Goal: Check status: Check status

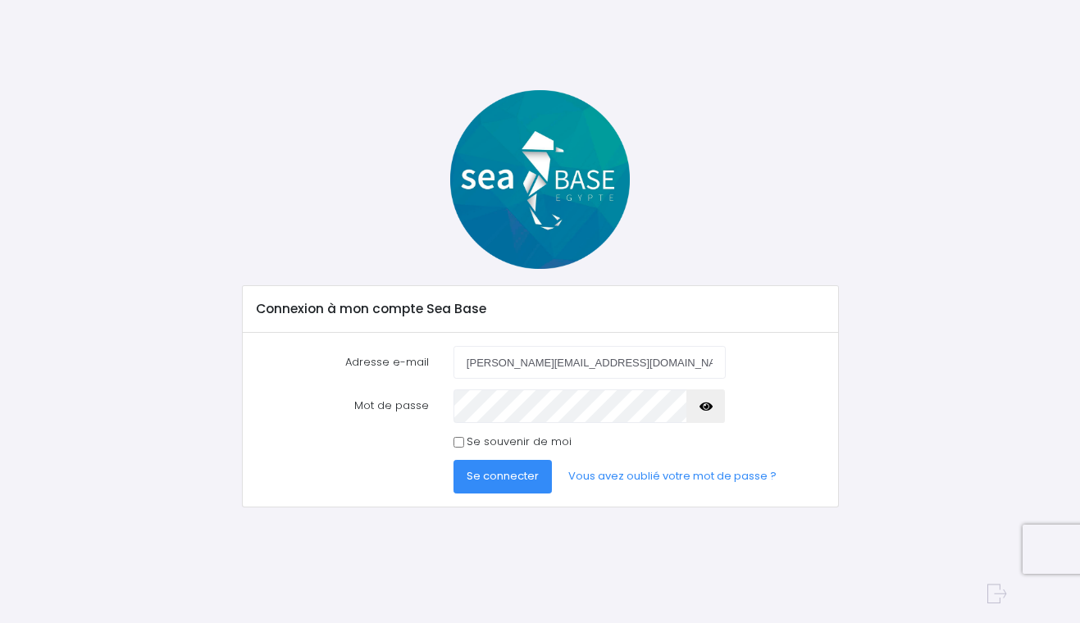
click at [500, 481] on span "Se connecter" at bounding box center [503, 476] width 72 height 16
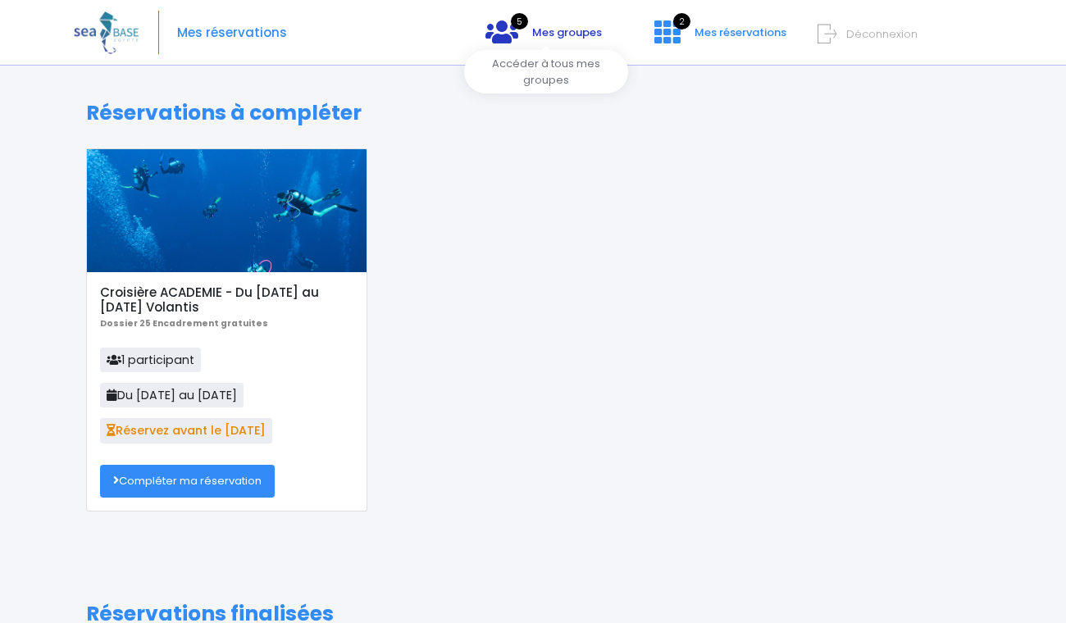
click at [555, 30] on span "Mes groupes" at bounding box center [567, 33] width 70 height 16
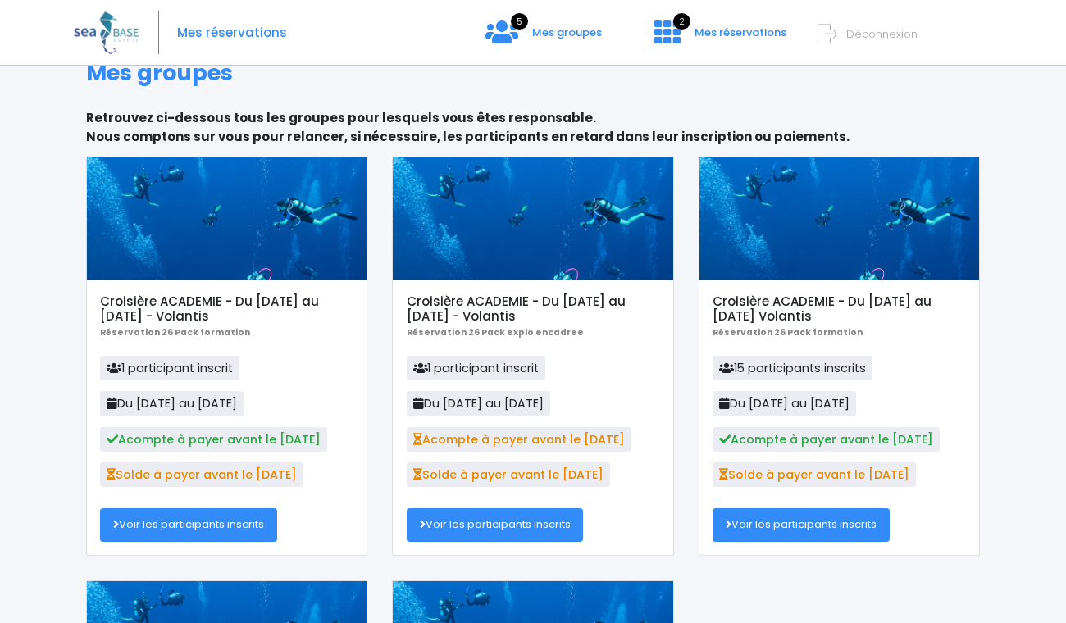
scroll to position [120, 0]
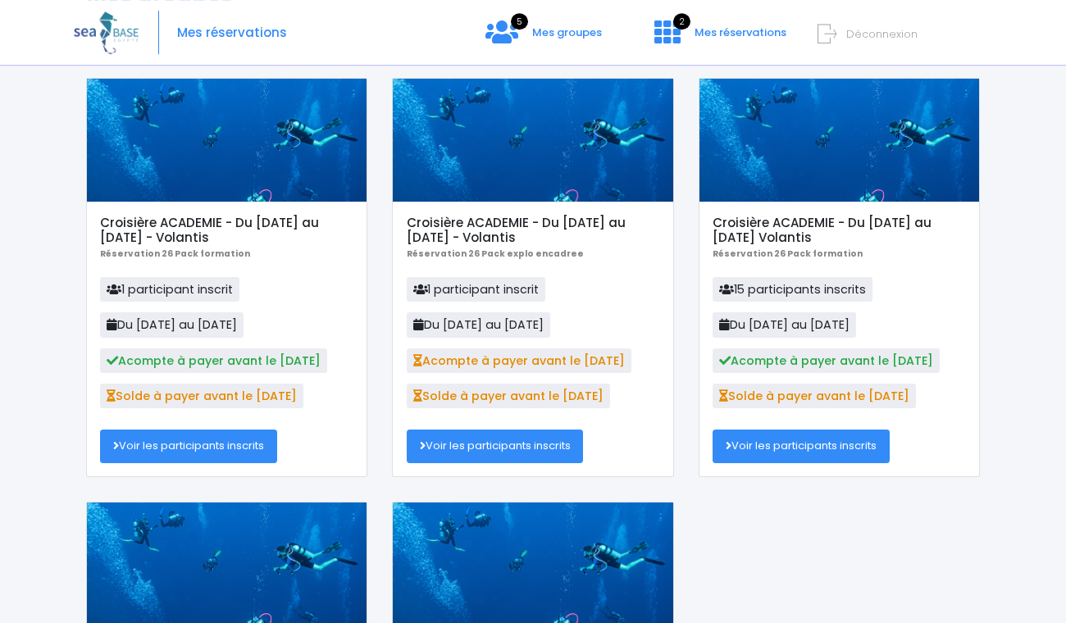
click at [196, 452] on link "Voir les participants inscrits" at bounding box center [188, 446] width 177 height 33
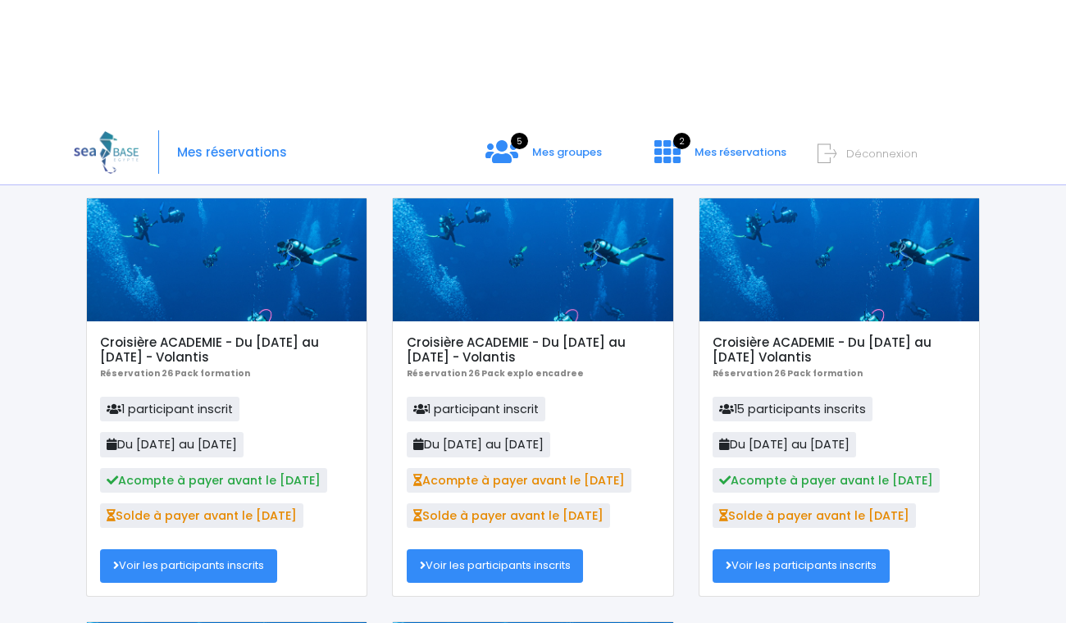
scroll to position [0, 0]
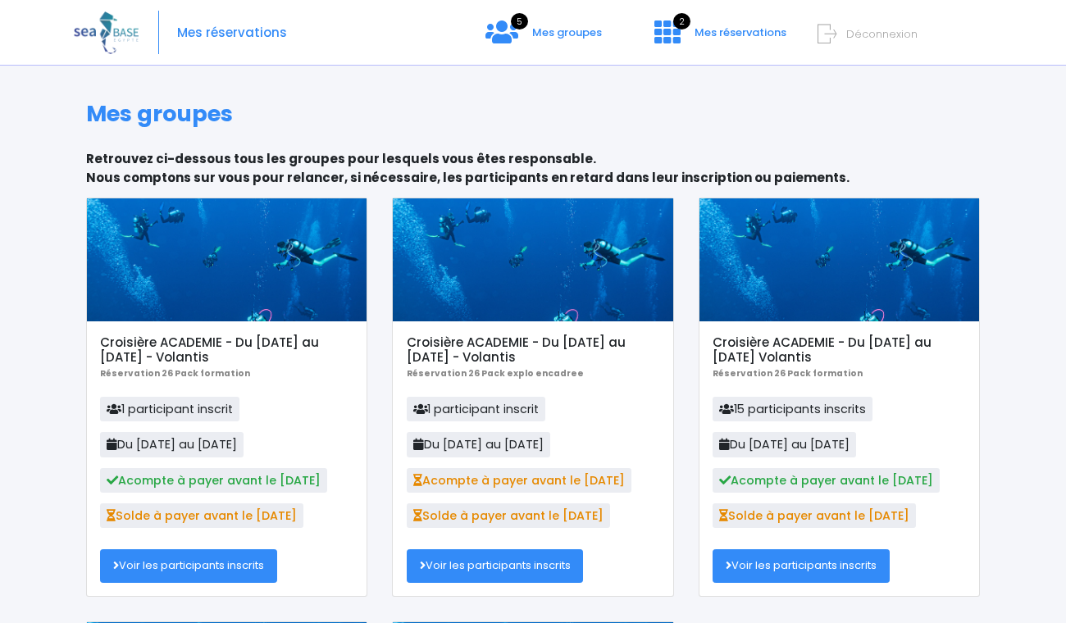
click at [503, 568] on link "Voir les participants inscrits" at bounding box center [495, 566] width 177 height 33
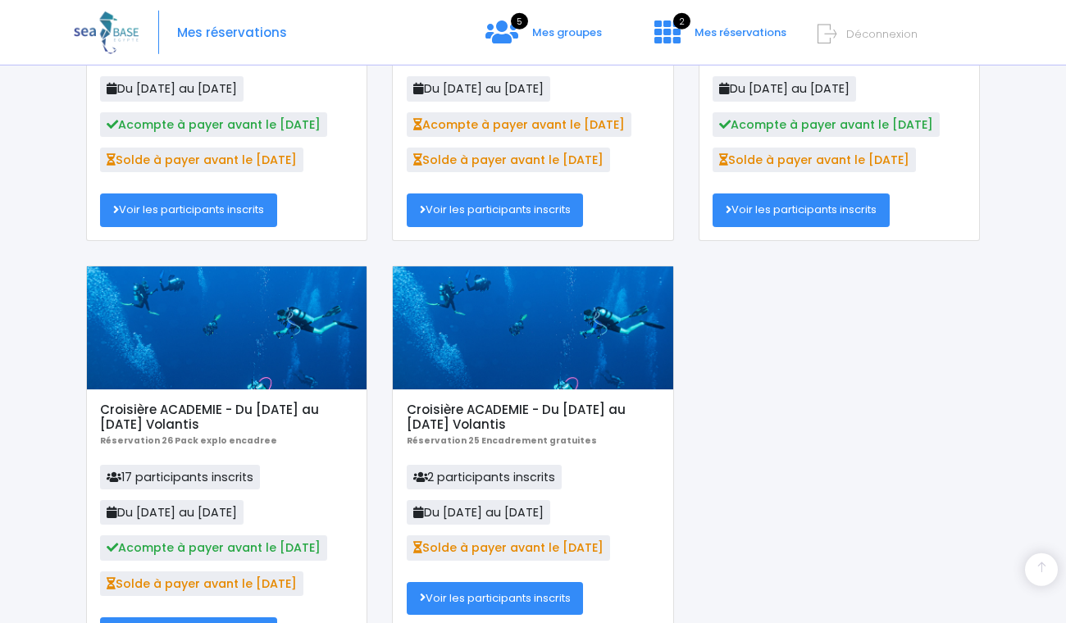
scroll to position [272, 0]
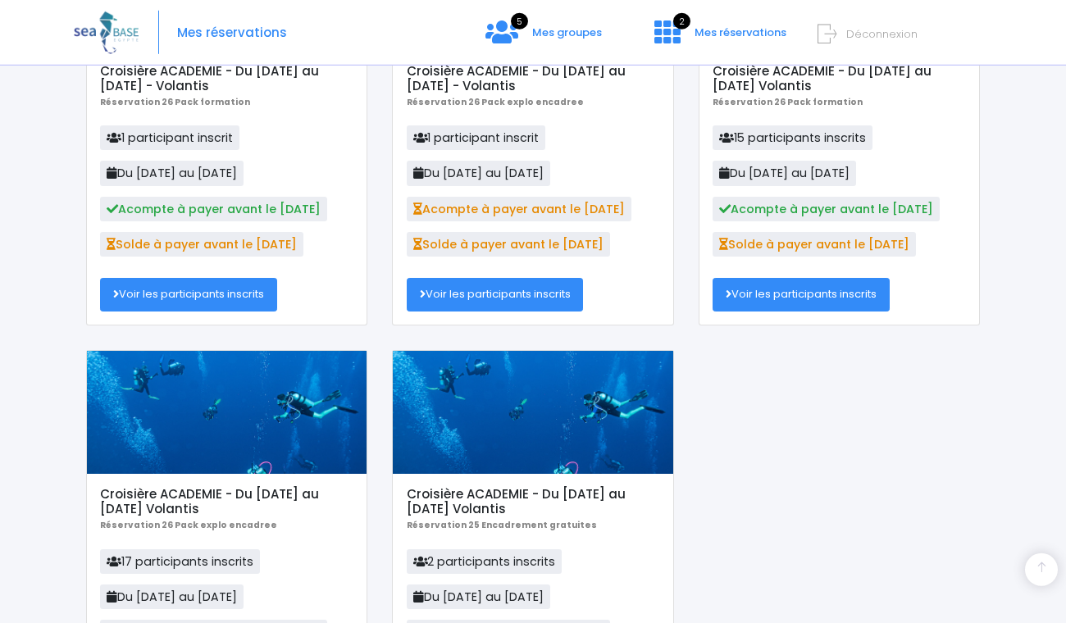
click at [837, 303] on link "Voir les participants inscrits" at bounding box center [801, 294] width 177 height 33
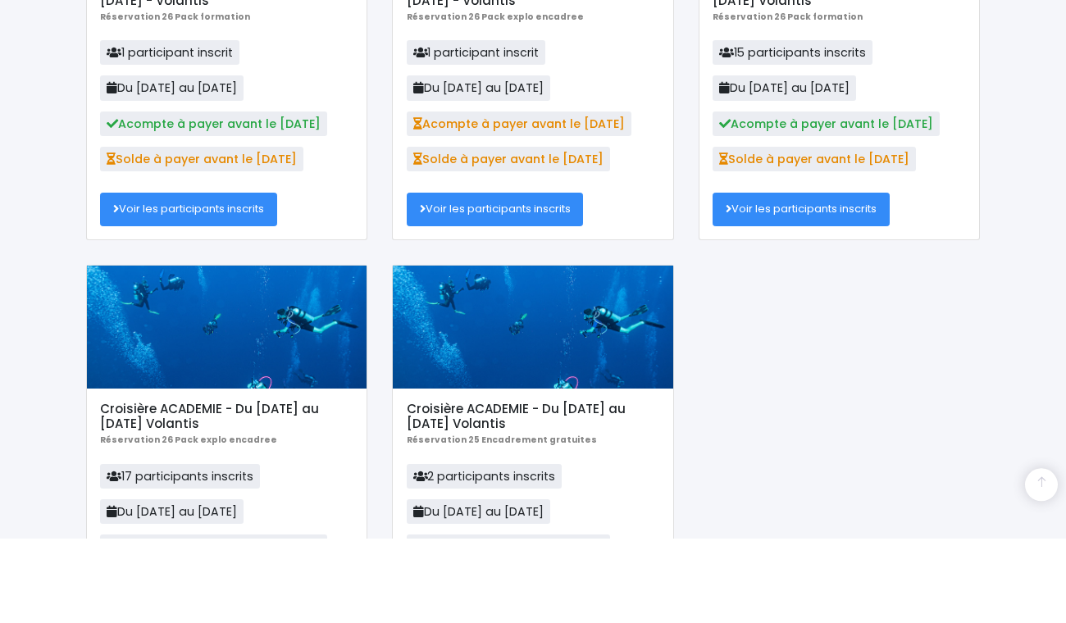
scroll to position [468, 0]
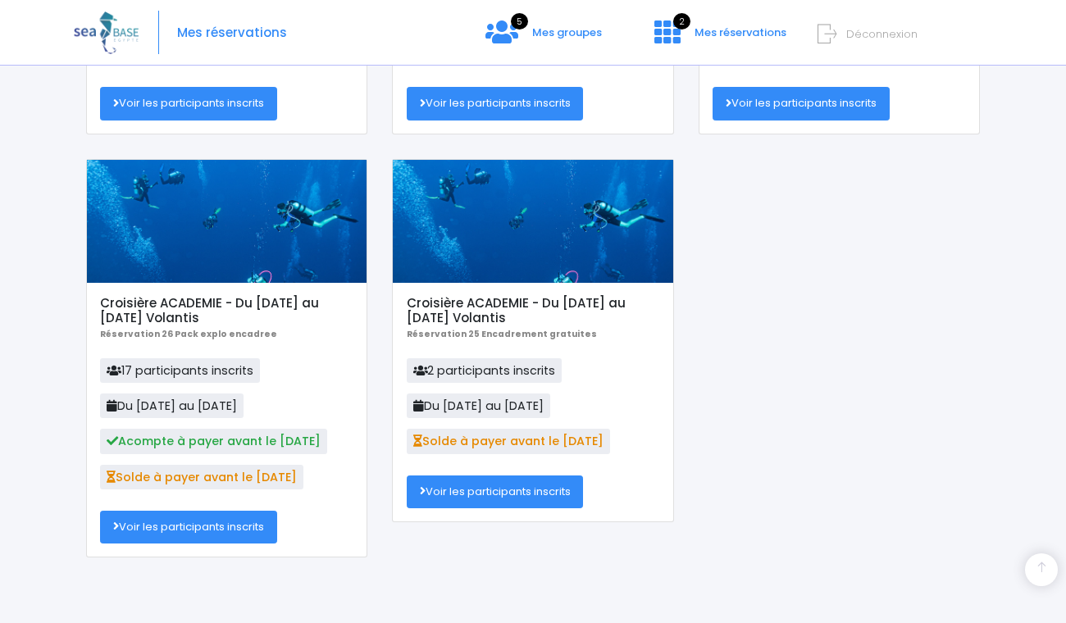
click at [200, 527] on link "Voir les participants inscrits" at bounding box center [188, 527] width 177 height 33
click at [206, 528] on link "Voir les participants inscrits" at bounding box center [188, 527] width 177 height 33
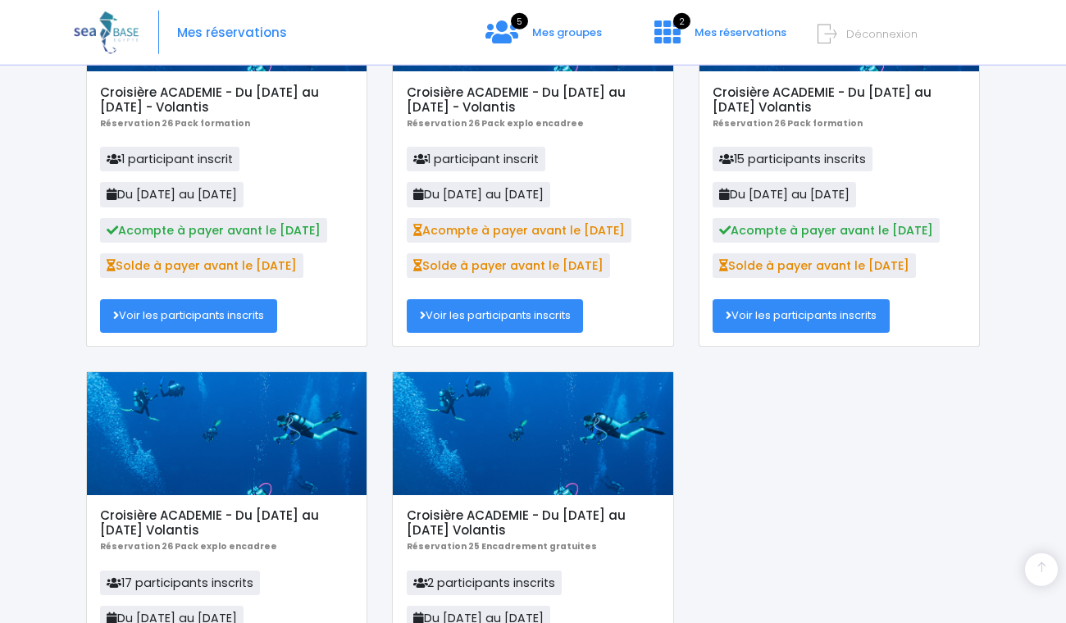
scroll to position [239, 0]
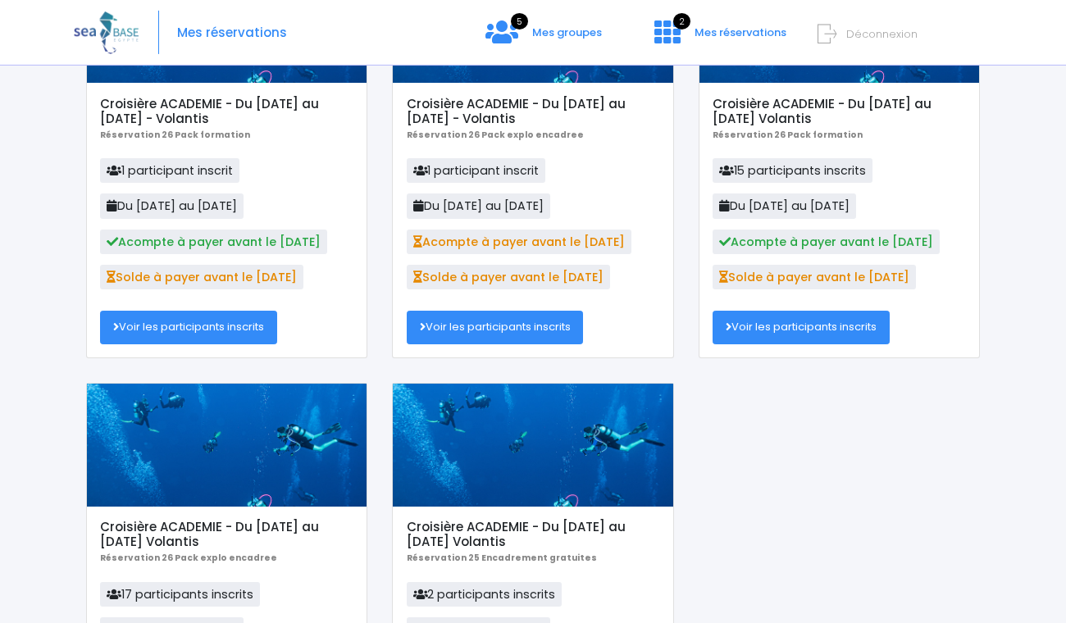
click at [818, 328] on link "Voir les participants inscrits" at bounding box center [801, 327] width 177 height 33
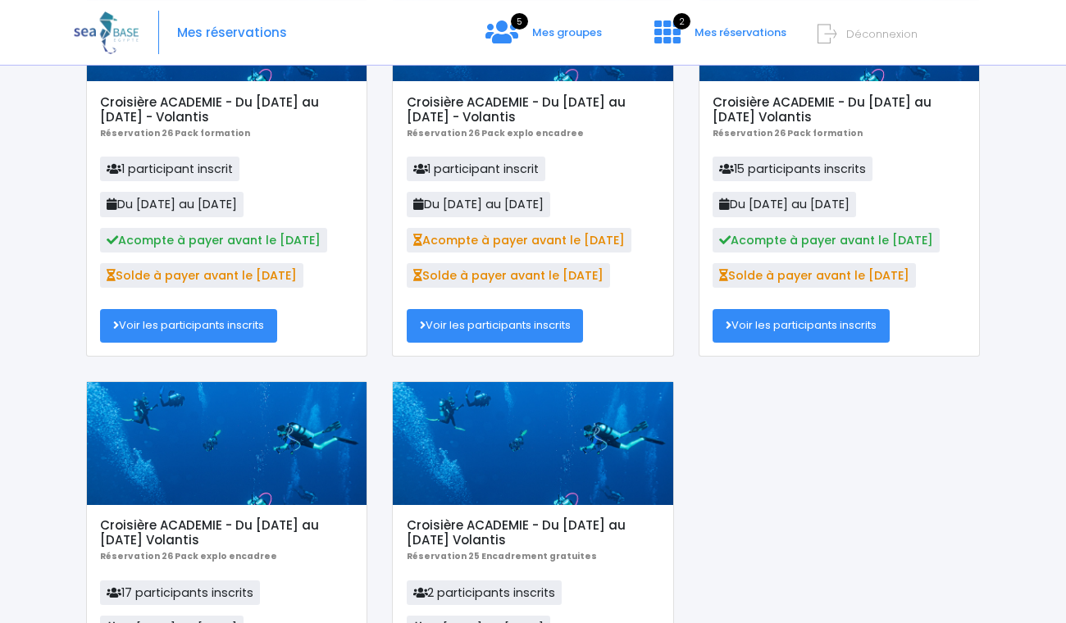
scroll to position [233, 0]
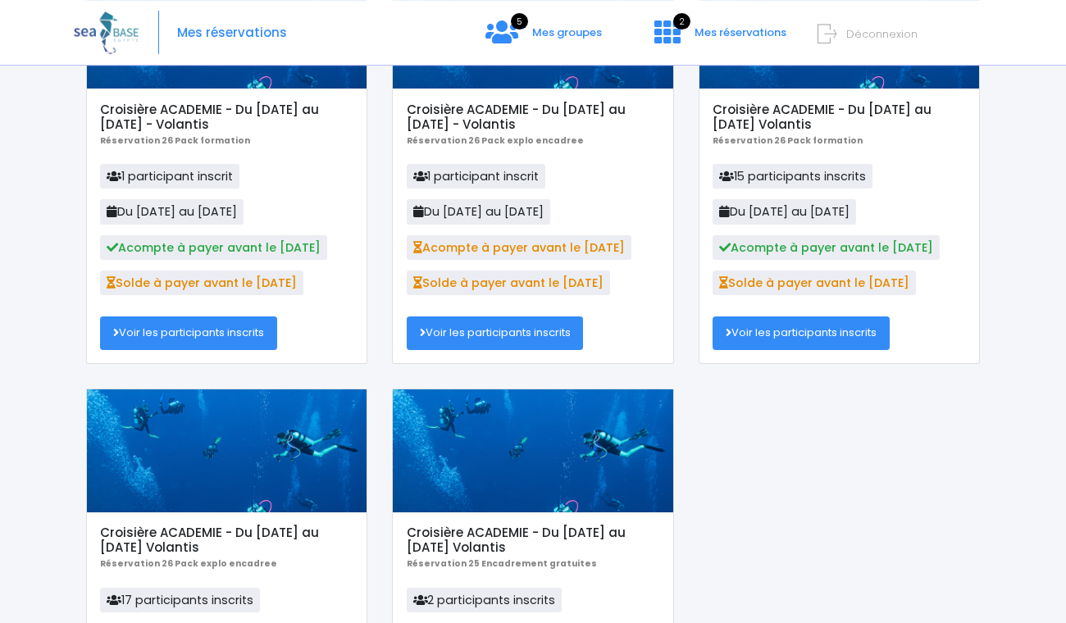
click at [477, 254] on span "Acompte à payer avant le 31/08/25" at bounding box center [519, 247] width 225 height 25
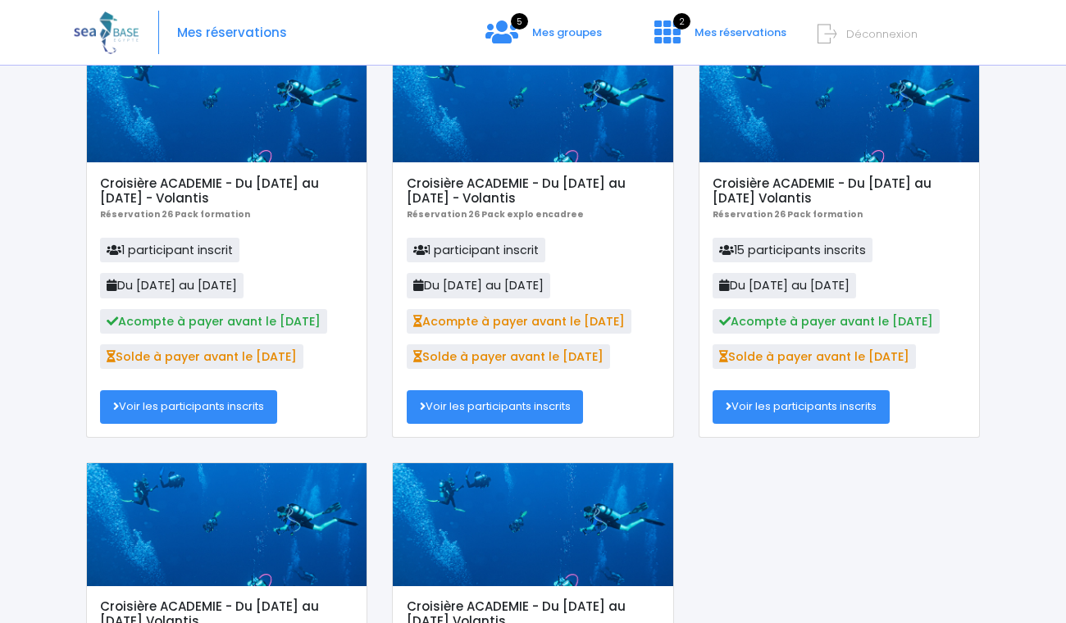
scroll to position [150, 0]
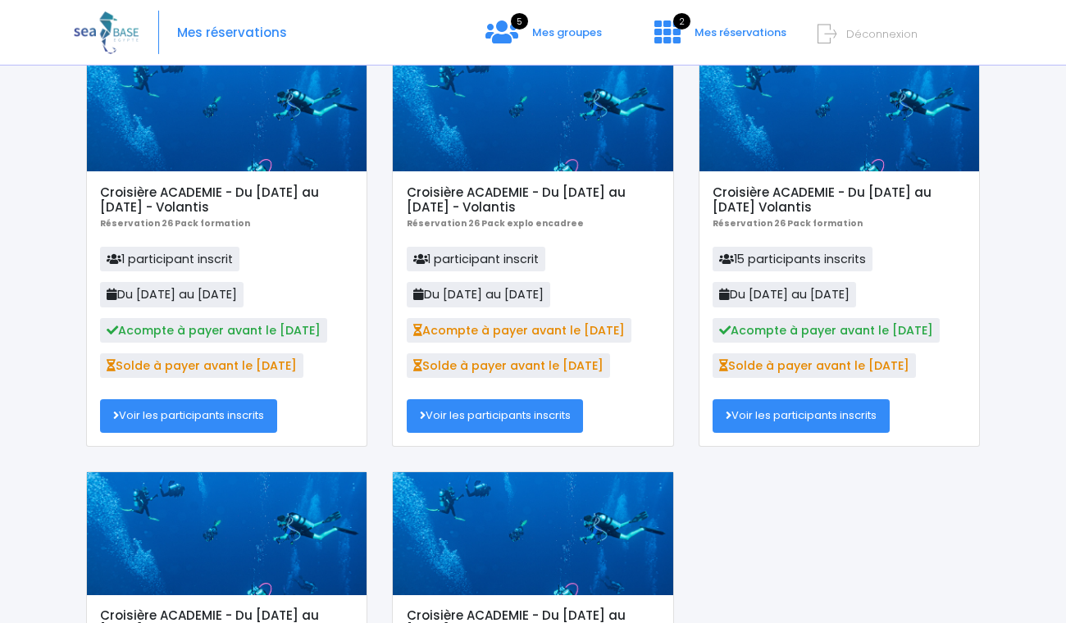
click at [416, 333] on icon at bounding box center [417, 330] width 9 height 11
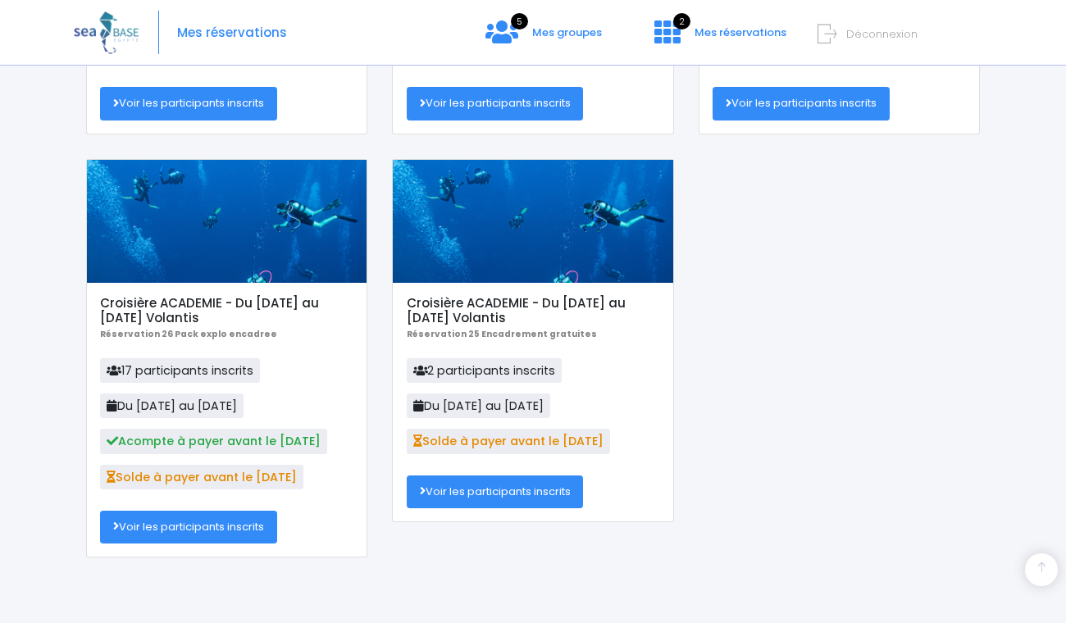
scroll to position [0, 0]
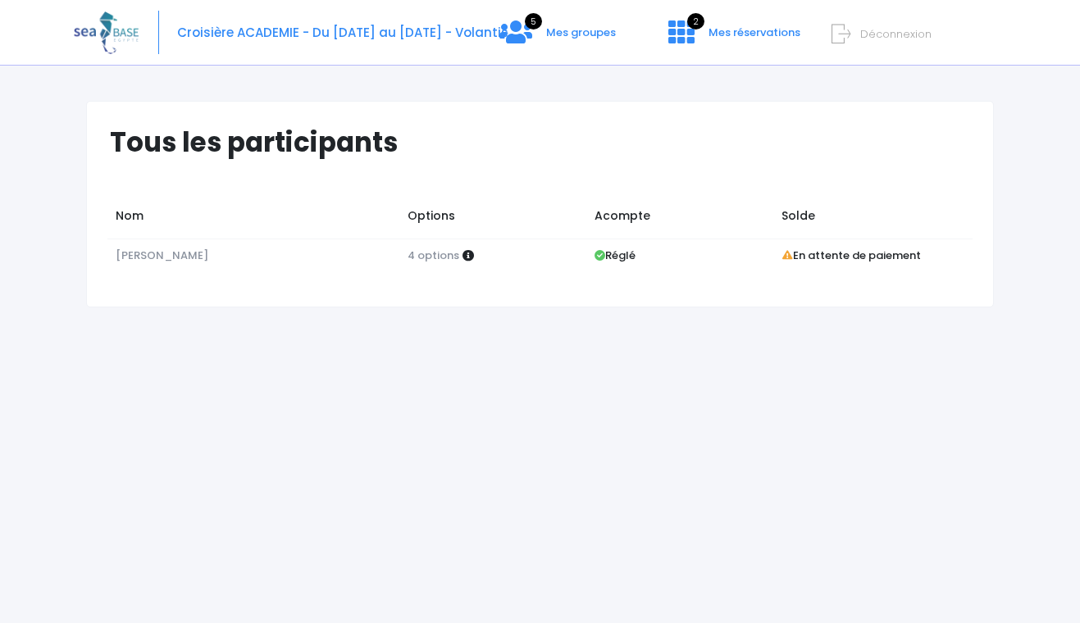
click at [459, 357] on div "Tous les participants Nom Options Acompte Solde Thomas FAQUIN 4 options Réglé" at bounding box center [540, 349] width 933 height 547
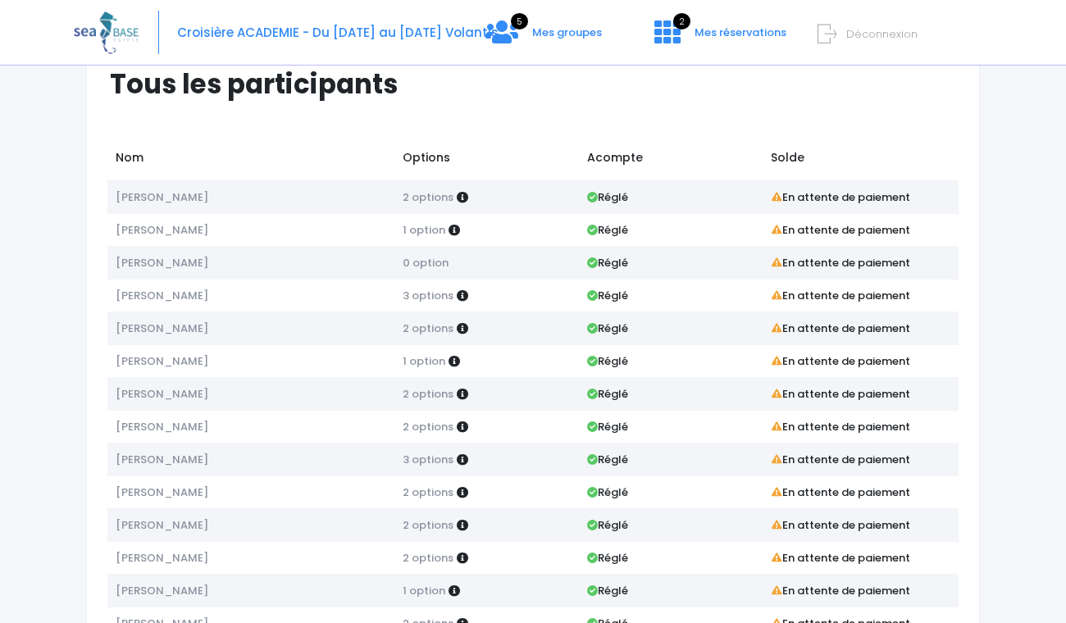
scroll to position [185, 0]
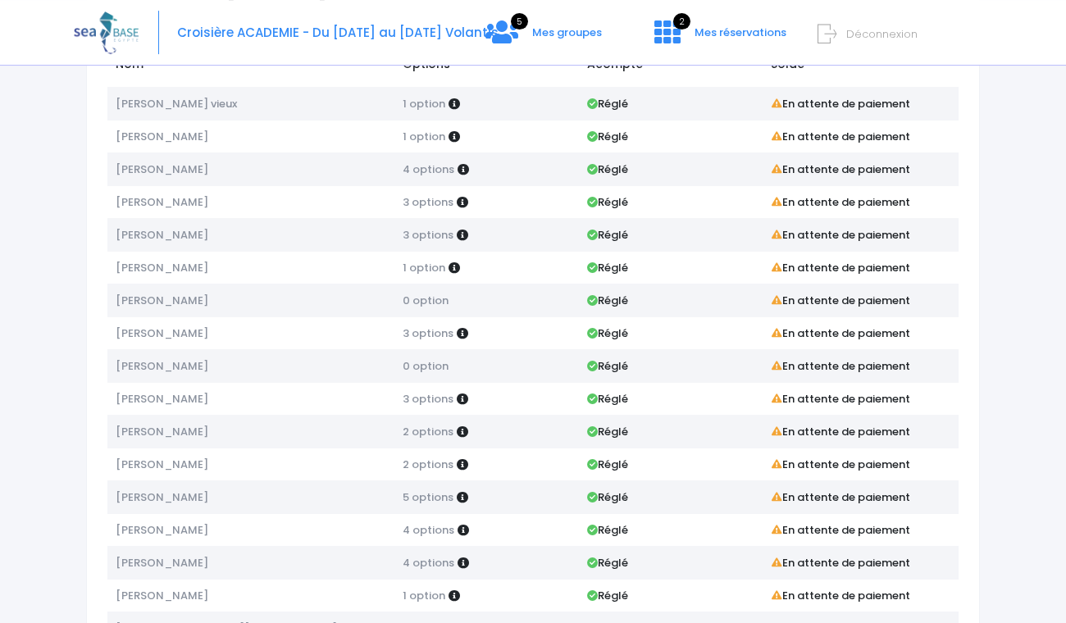
scroll to position [250, 0]
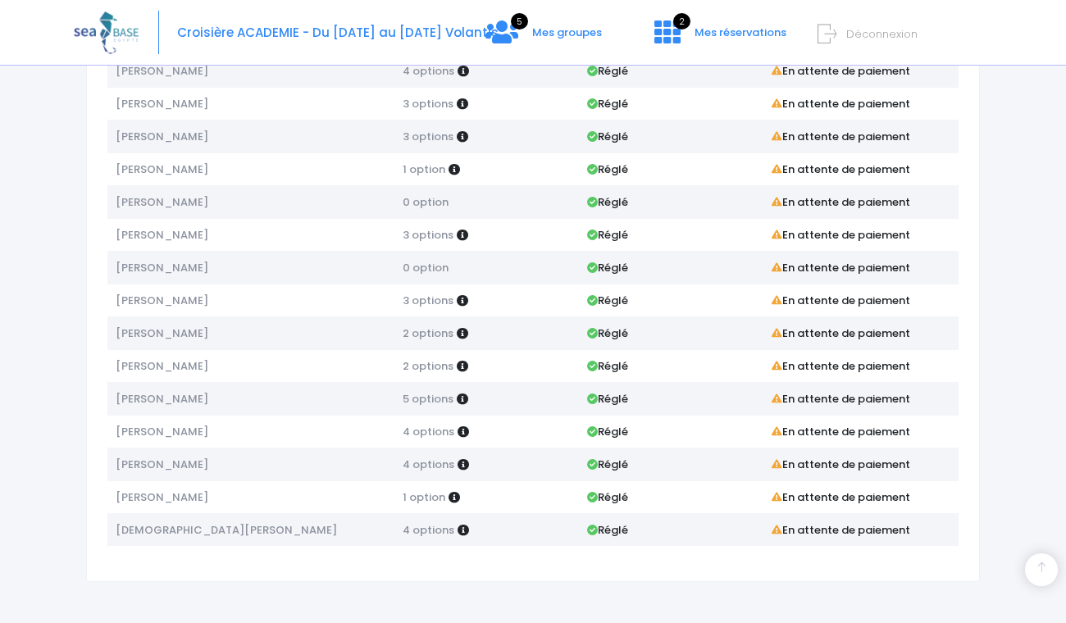
click at [189, 534] on span "[DEMOGRAPHIC_DATA][PERSON_NAME]" at bounding box center [226, 531] width 221 height 16
click at [431, 531] on span "4 options" at bounding box center [429, 531] width 52 height 16
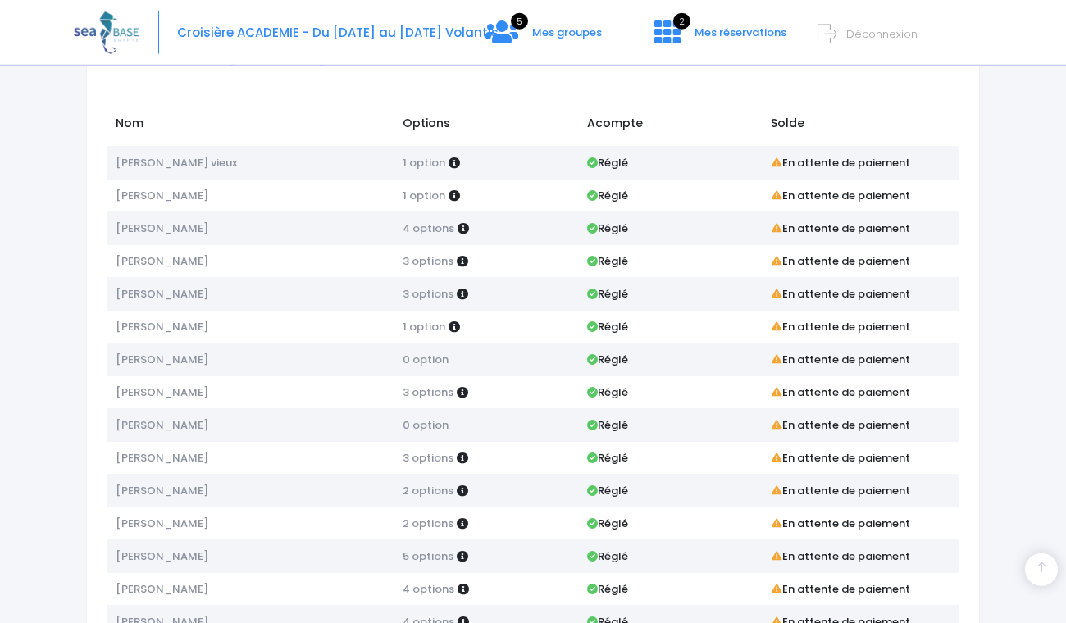
scroll to position [0, 0]
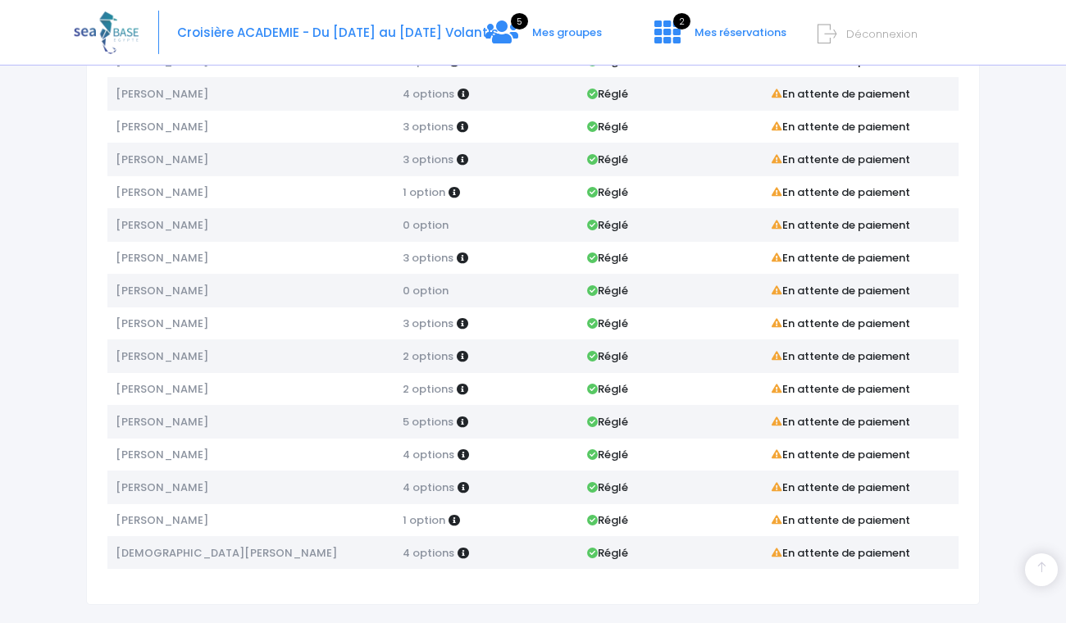
scroll to position [250, 0]
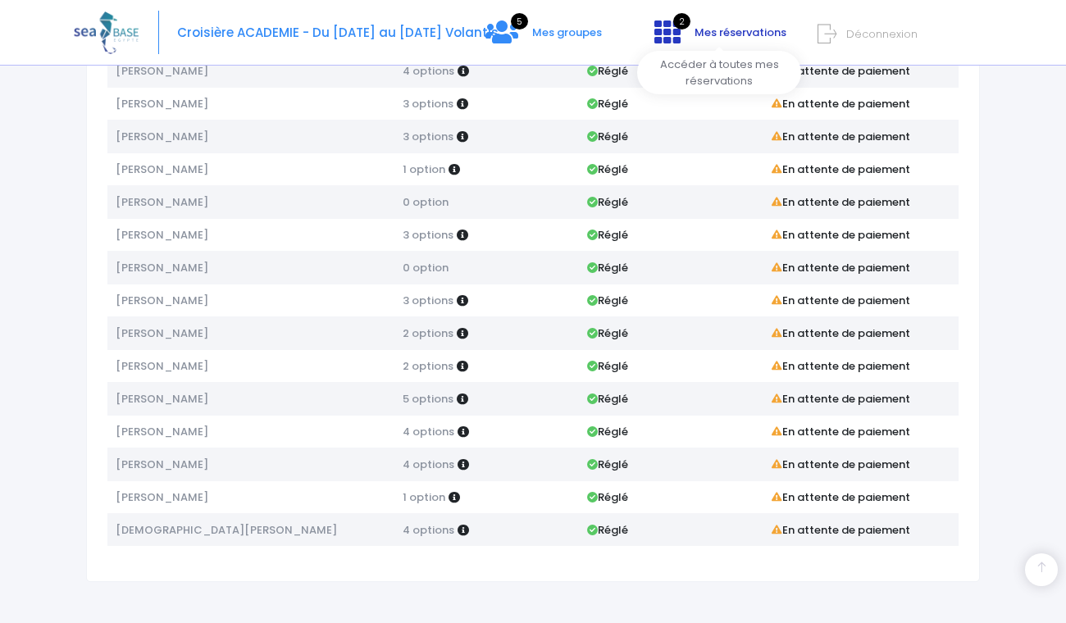
click at [697, 34] on span "Mes réservations" at bounding box center [741, 33] width 92 height 16
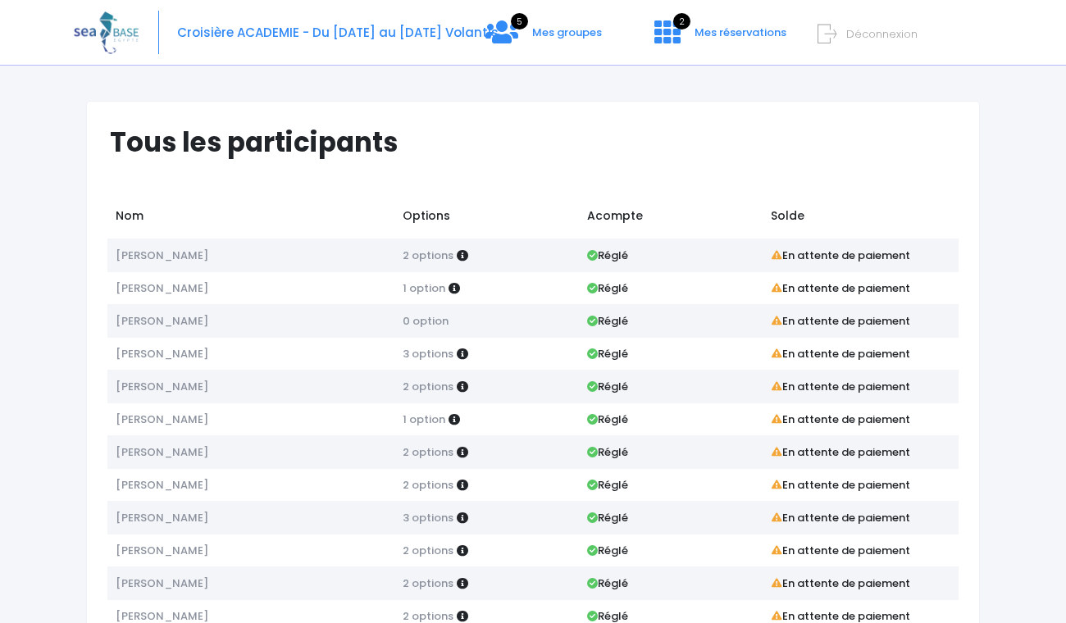
scroll to position [185, 0]
